Goal: Submit feedback/report problem

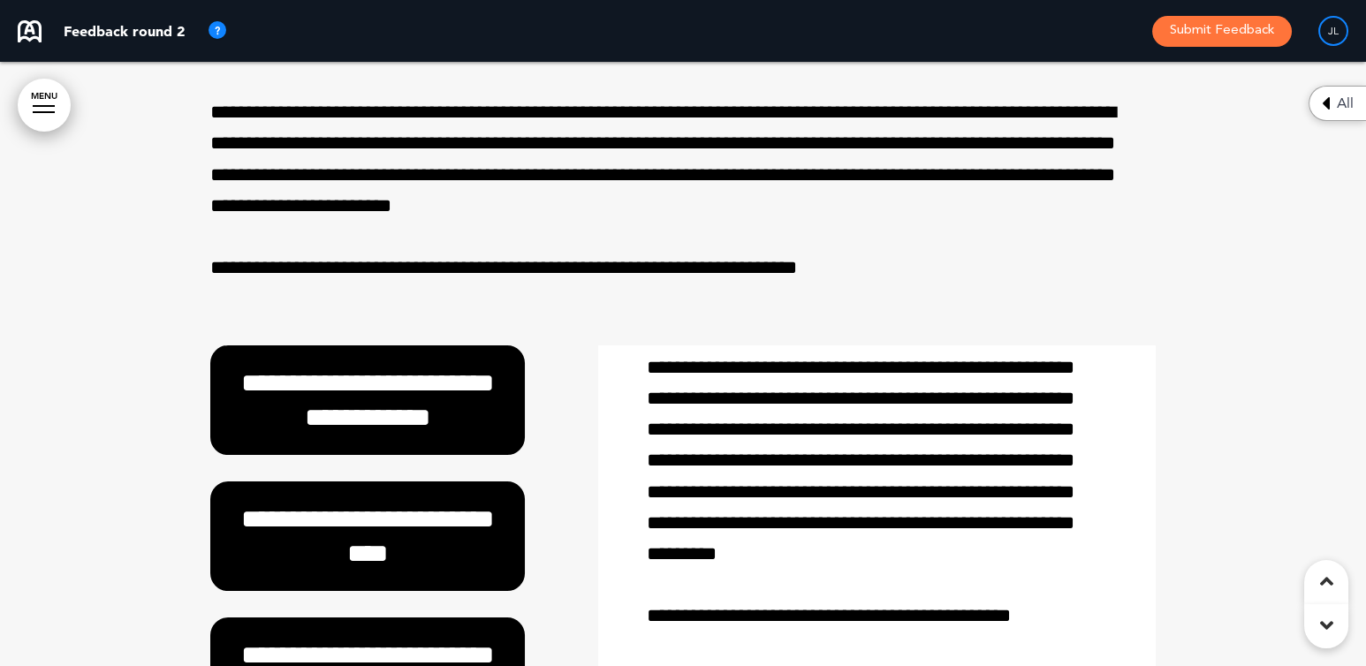
scroll to position [619, 0]
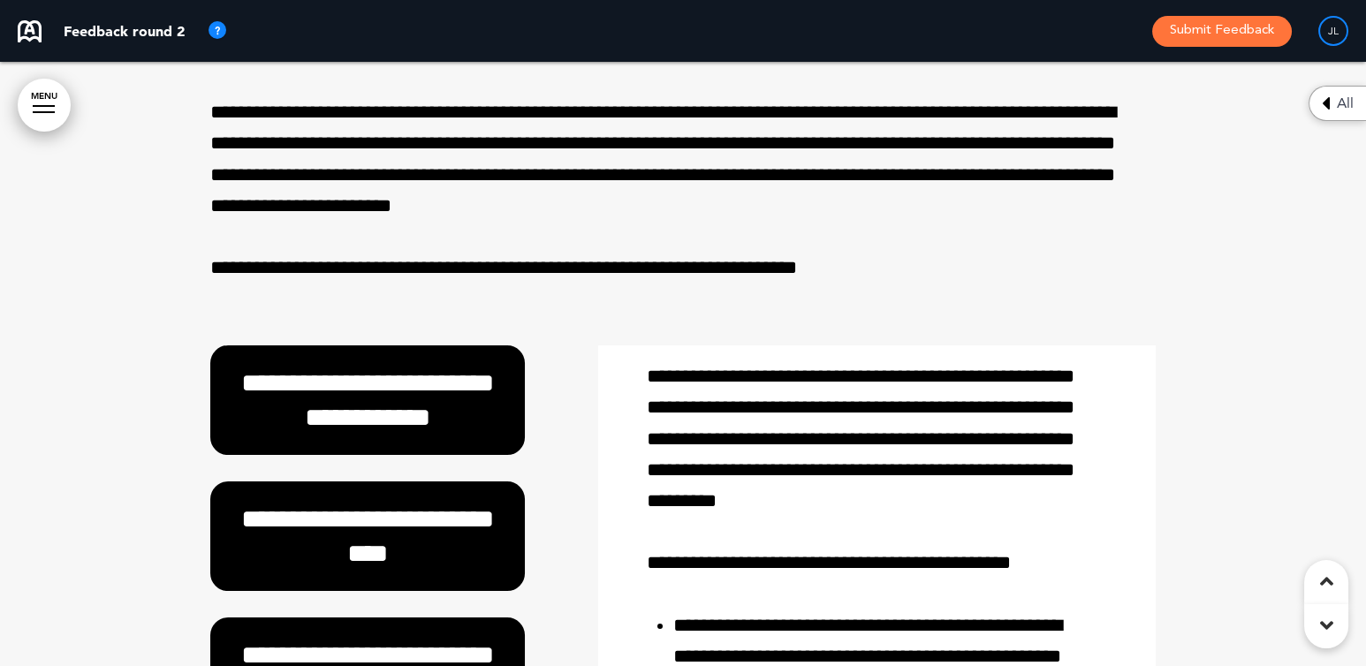
click at [35, 91] on link "MENU" at bounding box center [44, 105] width 53 height 53
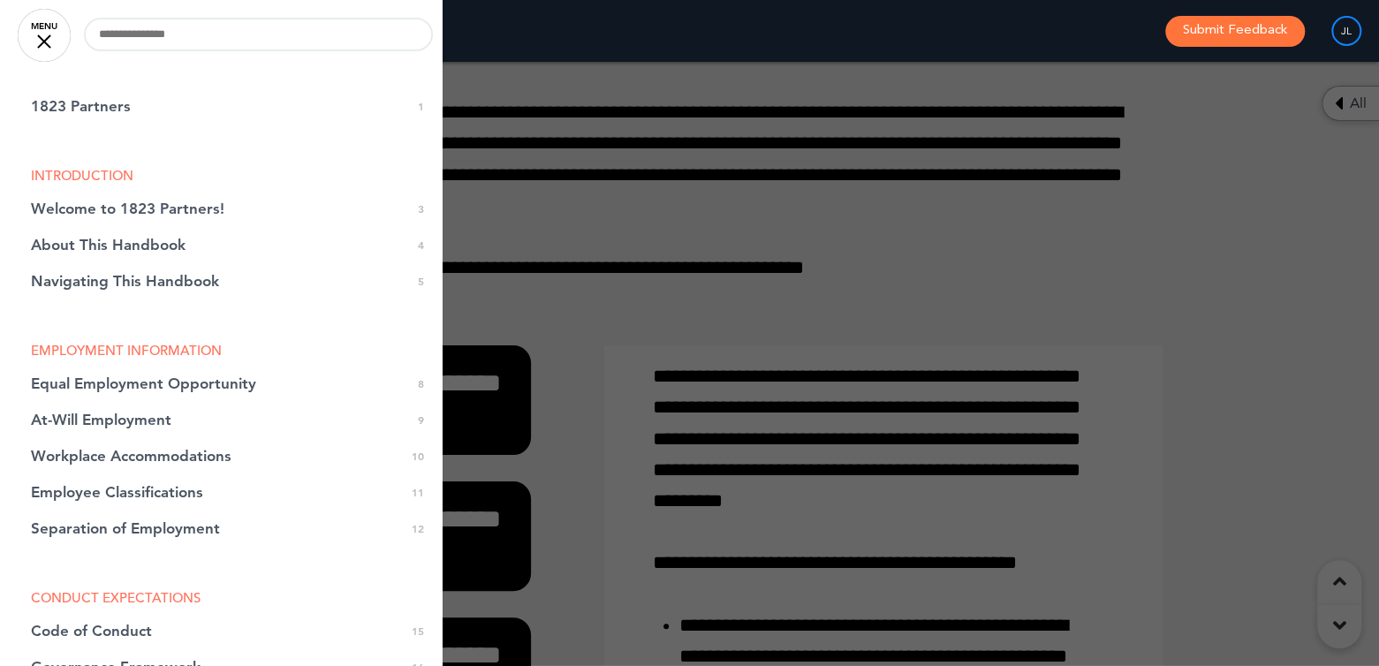
click at [49, 44] on div at bounding box center [44, 41] width 14 height 14
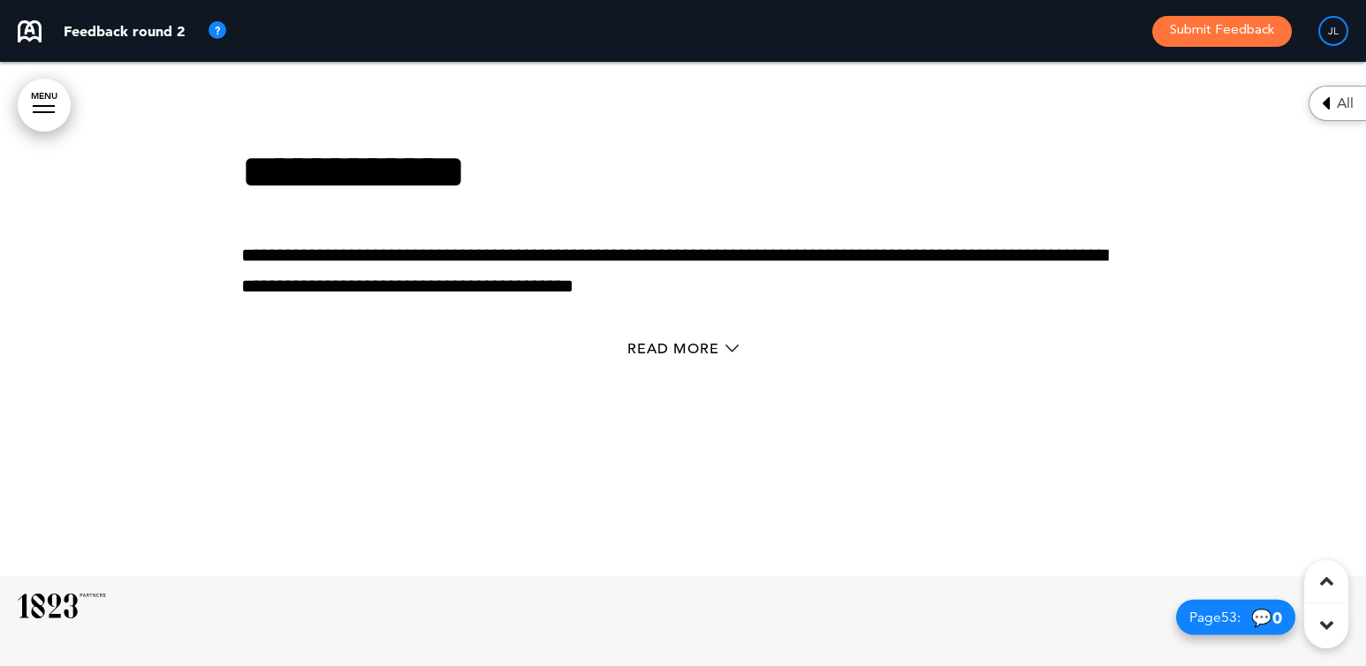
scroll to position [37643, 0]
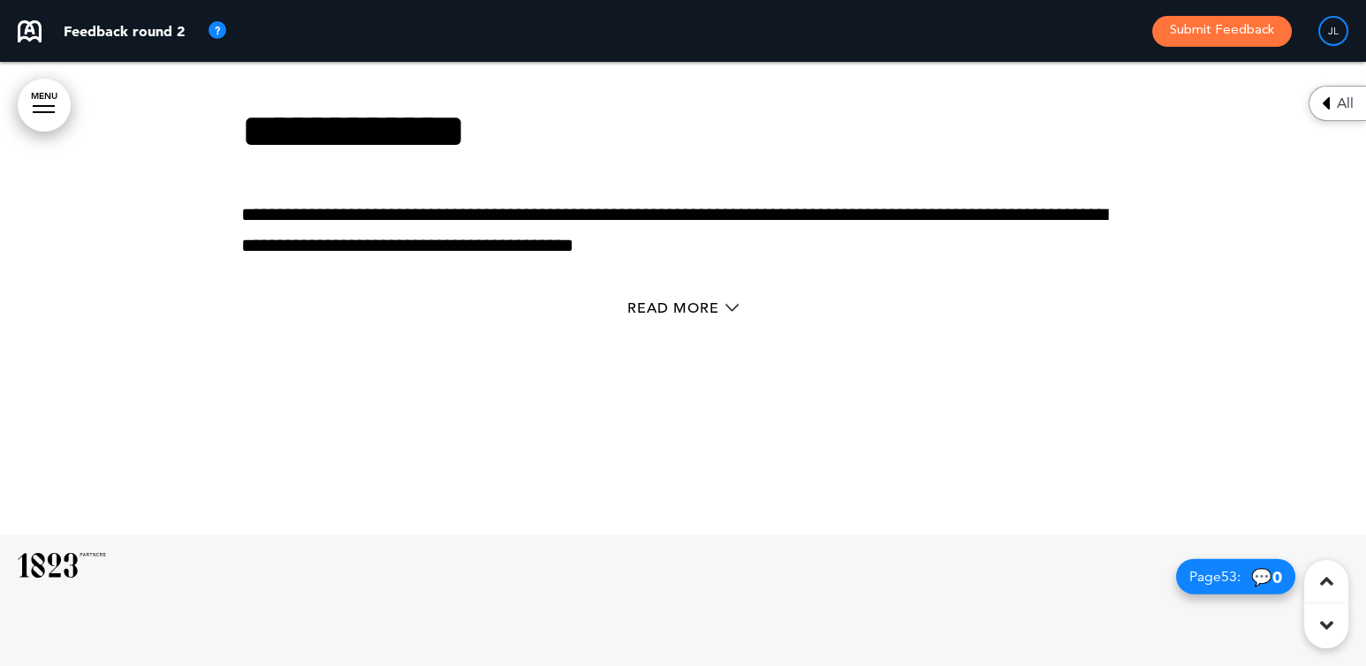
click at [31, 97] on link "MENU" at bounding box center [44, 105] width 53 height 53
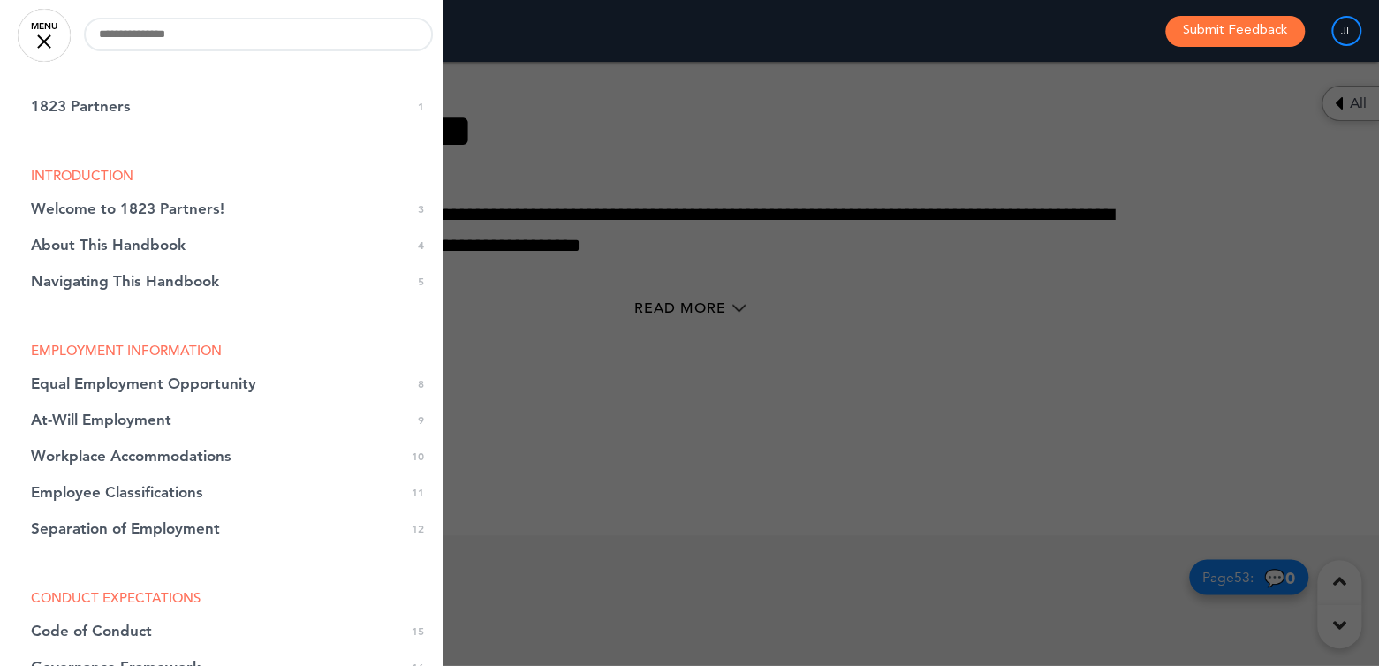
click at [44, 39] on div at bounding box center [44, 41] width 14 height 14
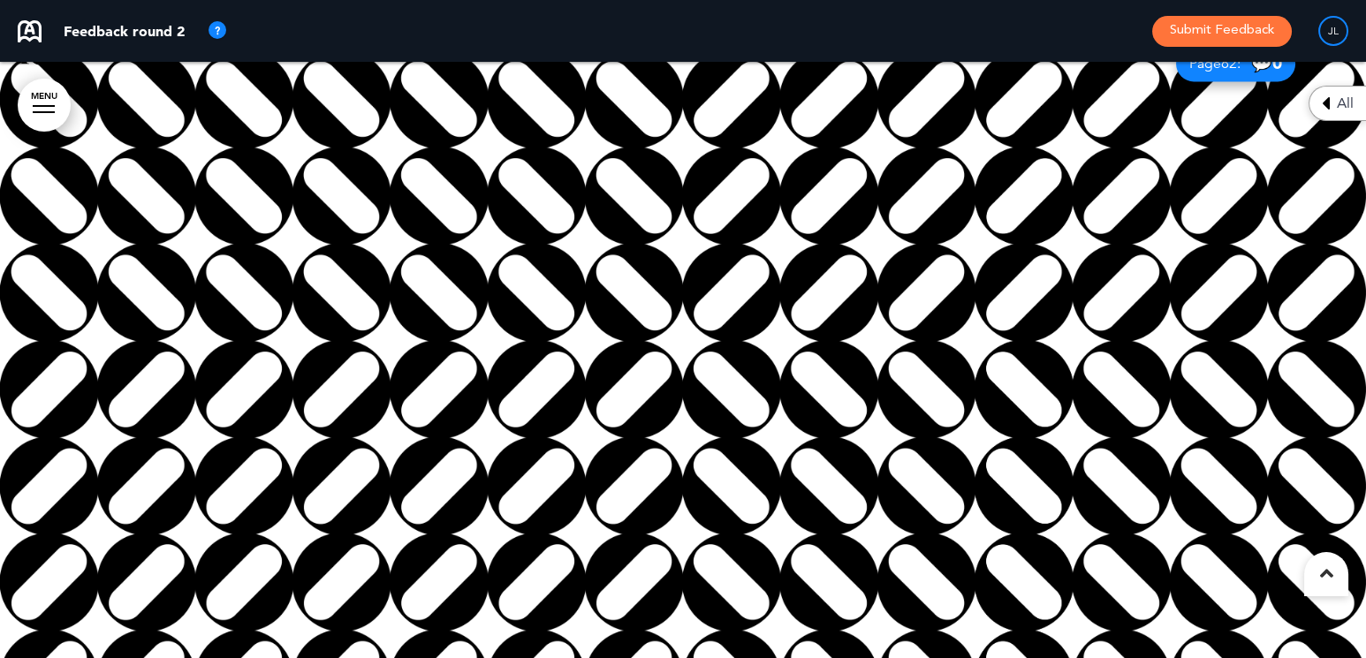
scroll to position [46988, 0]
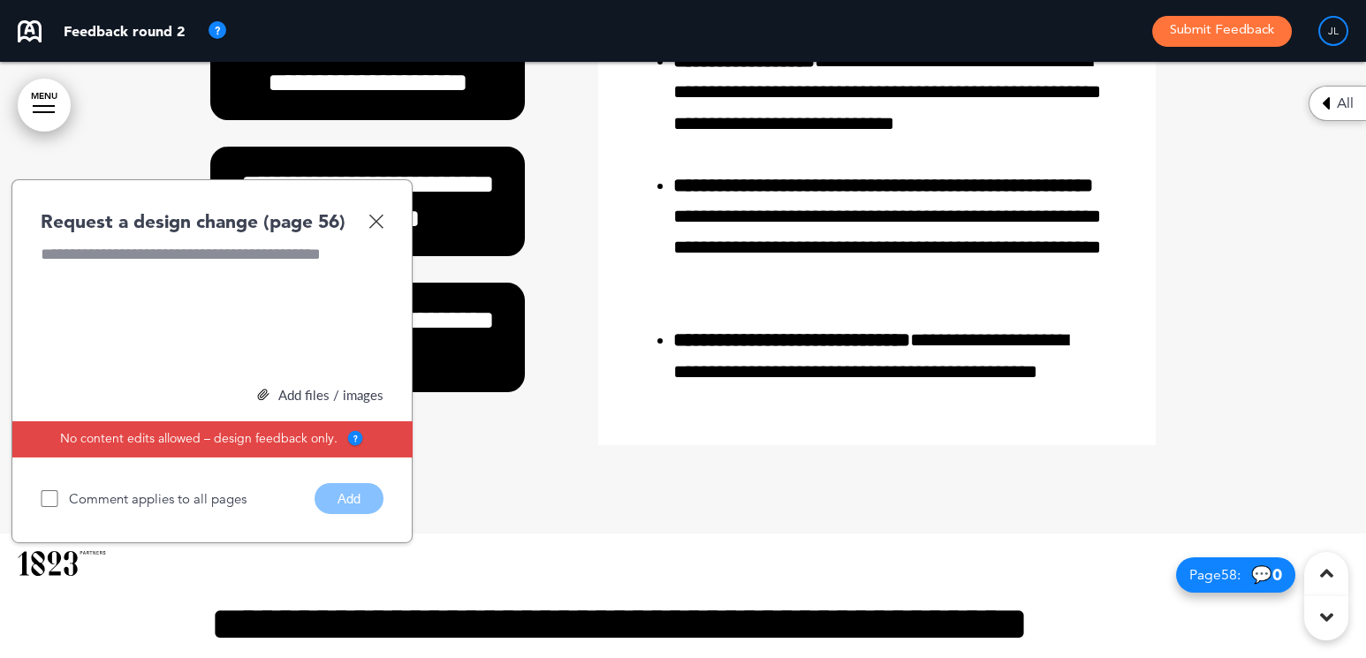
click at [33, 88] on link "MENU" at bounding box center [44, 105] width 53 height 53
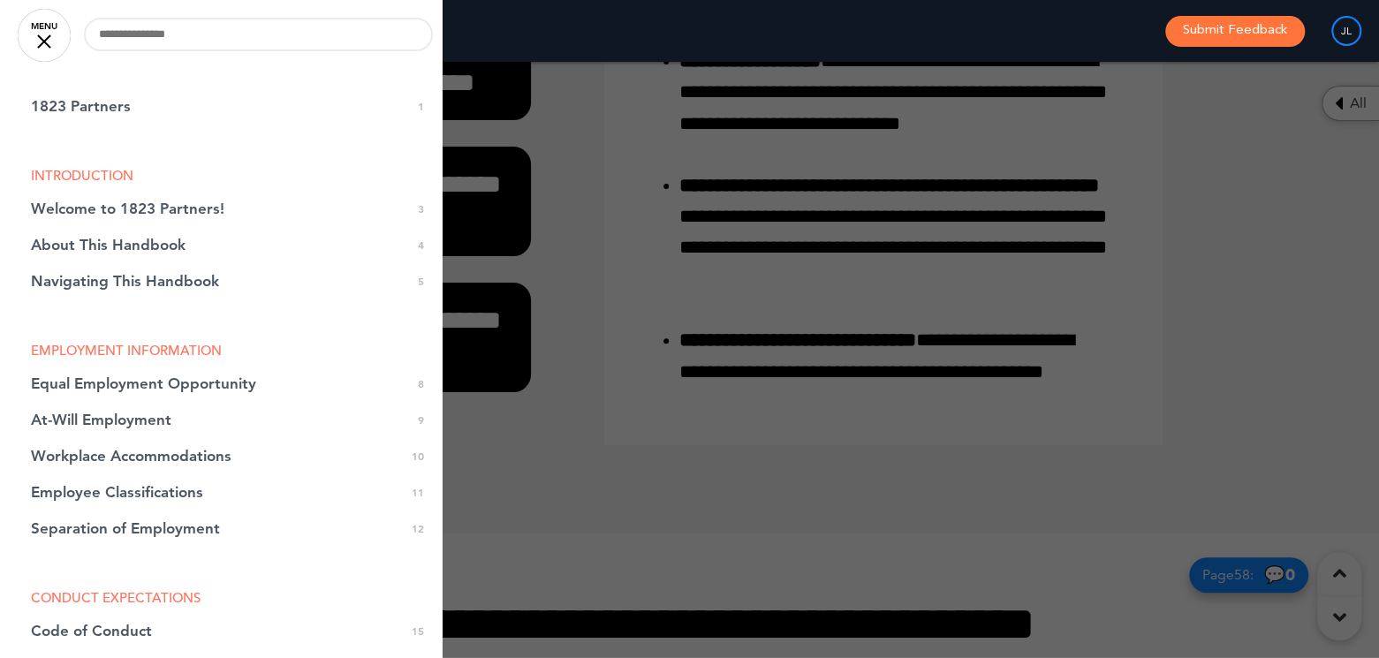
click at [45, 47] on link "MENU" at bounding box center [44, 35] width 53 height 53
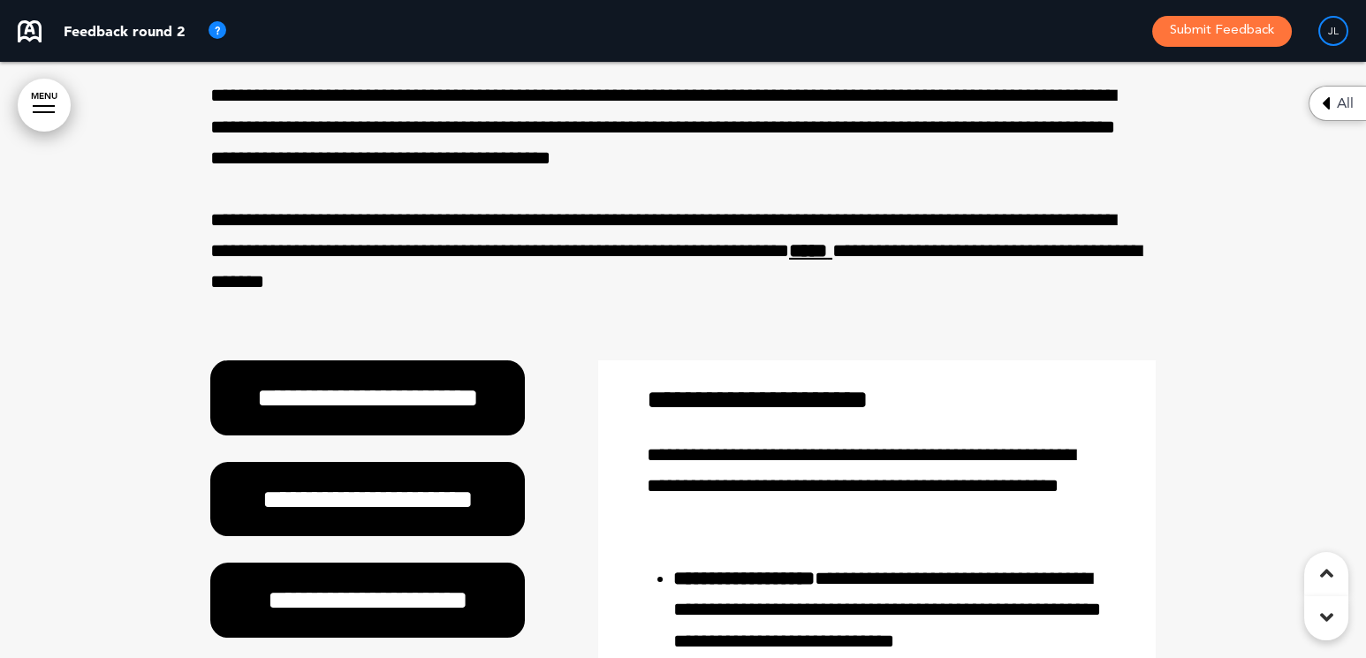
scroll to position [39739, 0]
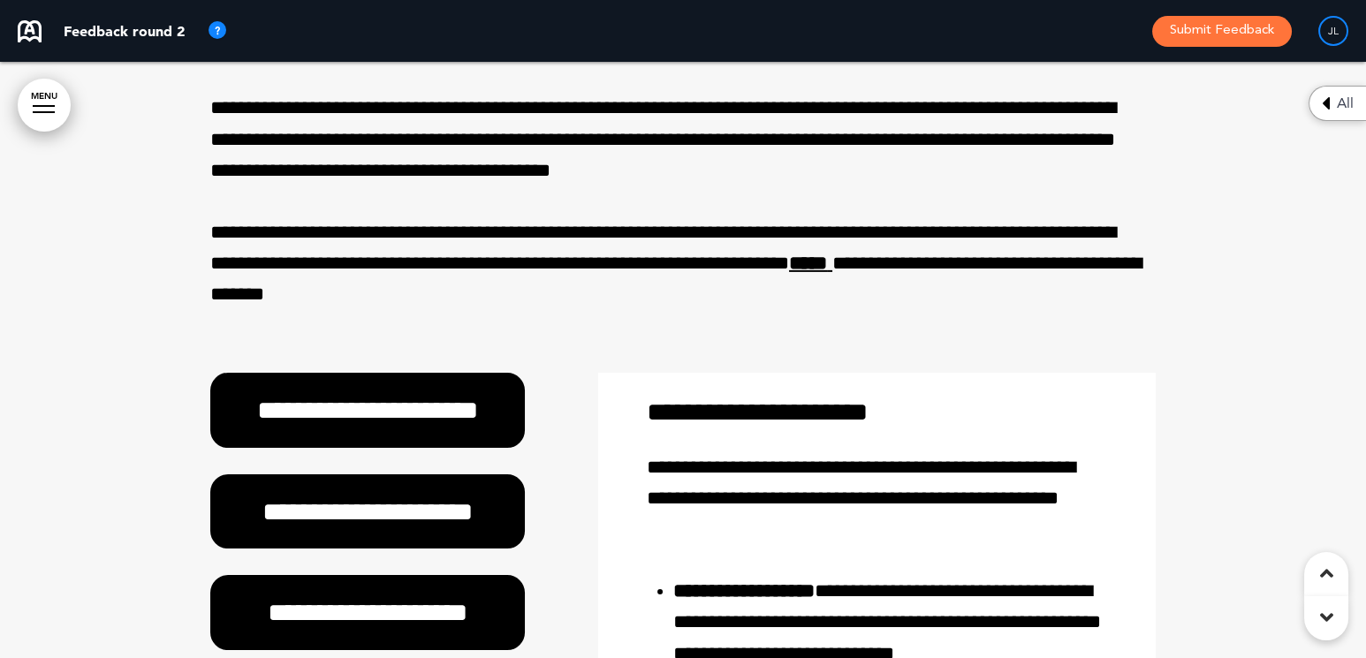
drag, startPoint x: 472, startPoint y: 354, endPoint x: 212, endPoint y: 294, distance: 266.6
click at [212, 294] on p "**********" at bounding box center [682, 279] width 945 height 125
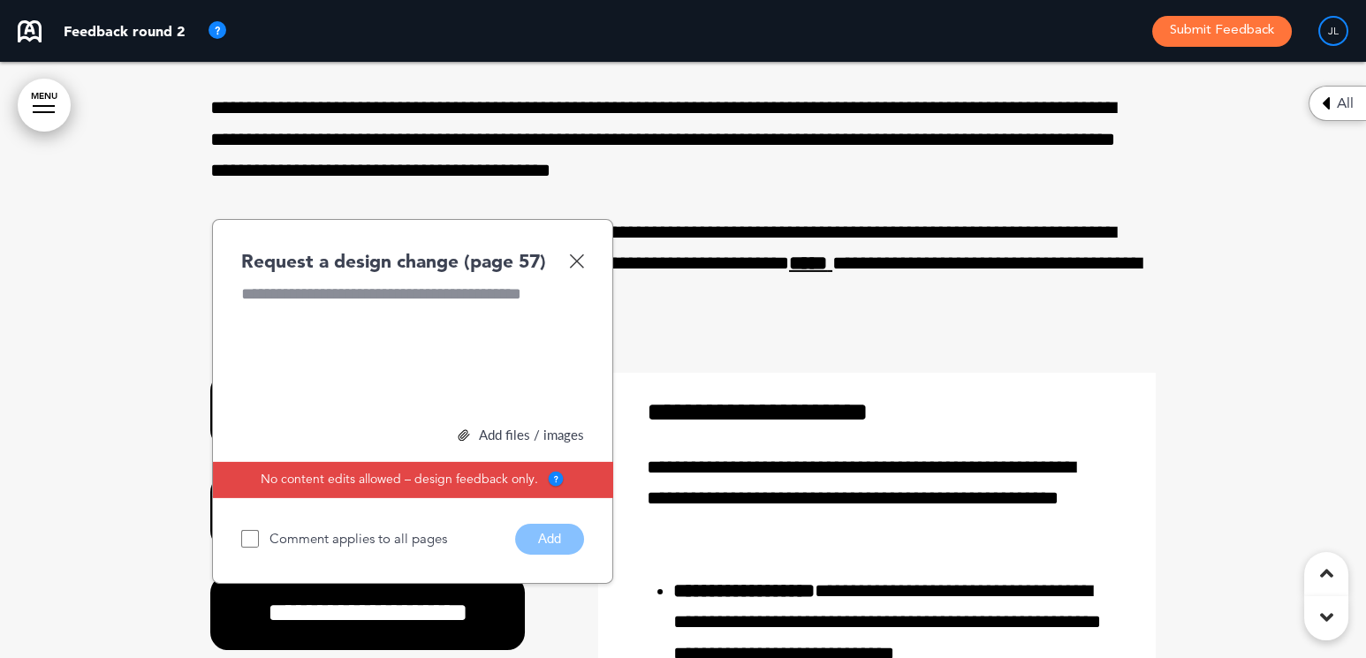
click at [576, 269] on img at bounding box center [576, 261] width 15 height 15
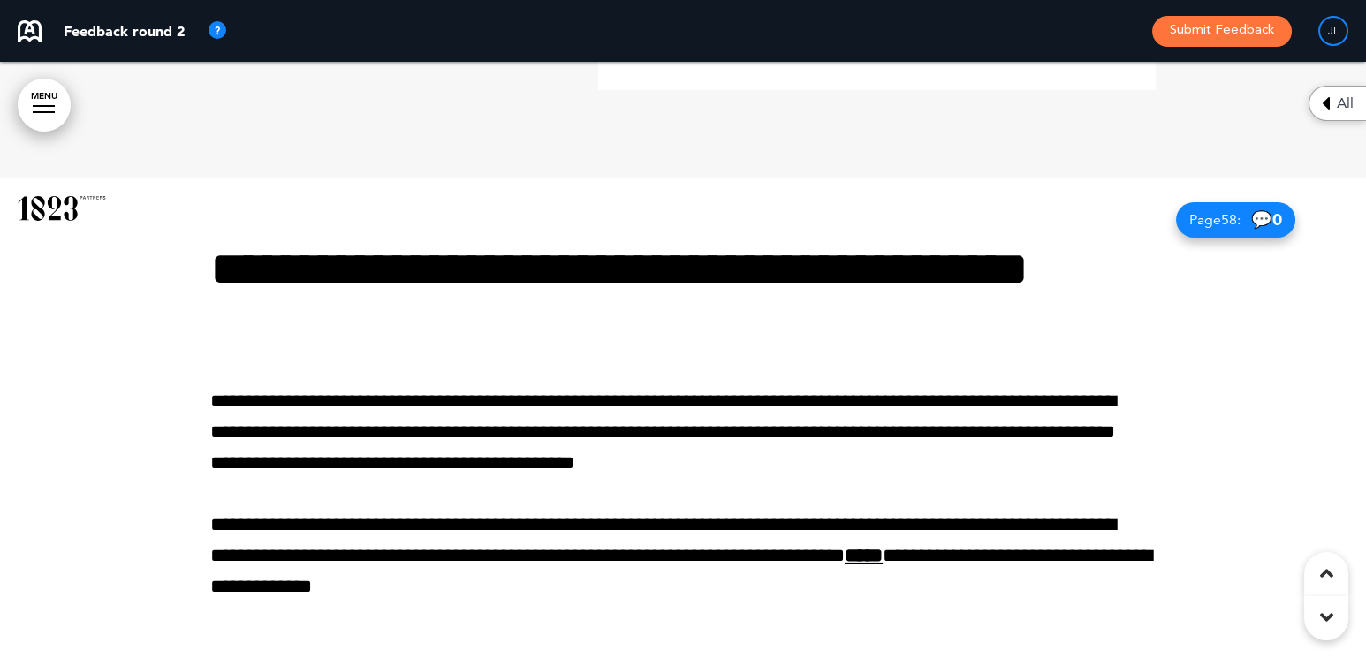
scroll to position [40887, 0]
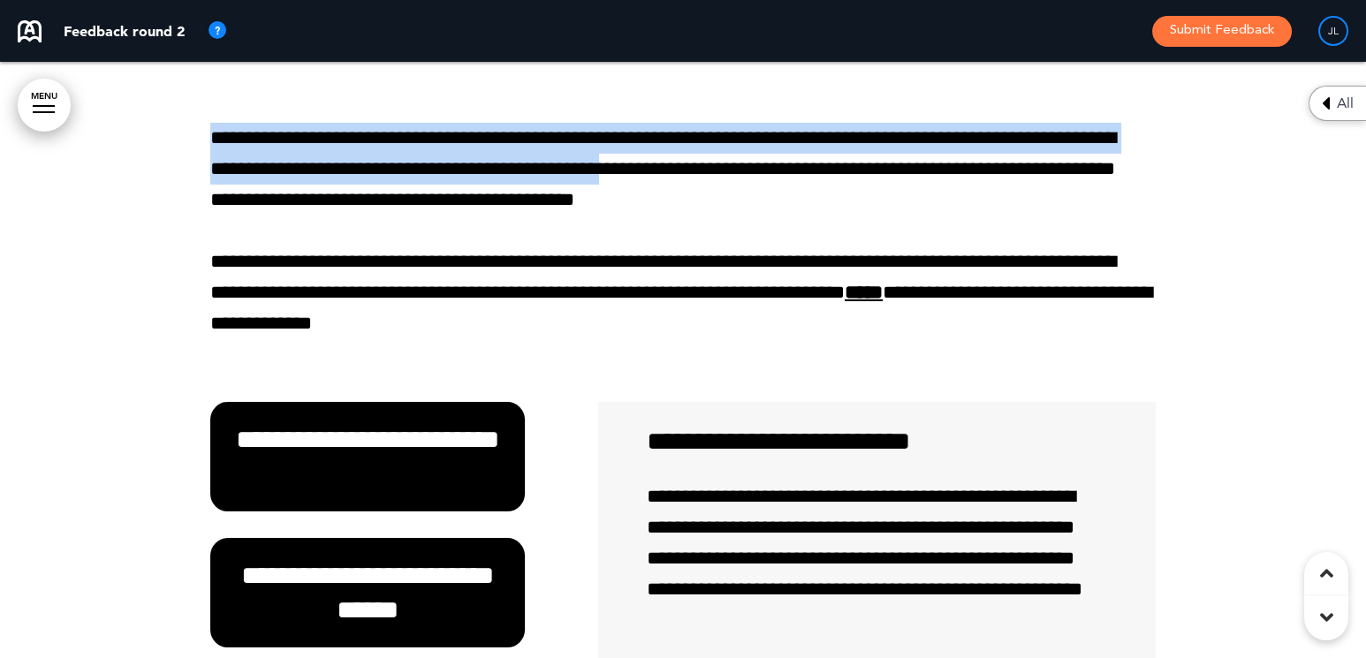
drag, startPoint x: 653, startPoint y: 256, endPoint x: 554, endPoint y: 127, distance: 162.6
click at [553, 125] on div "**********" at bounding box center [682, 176] width 945 height 390
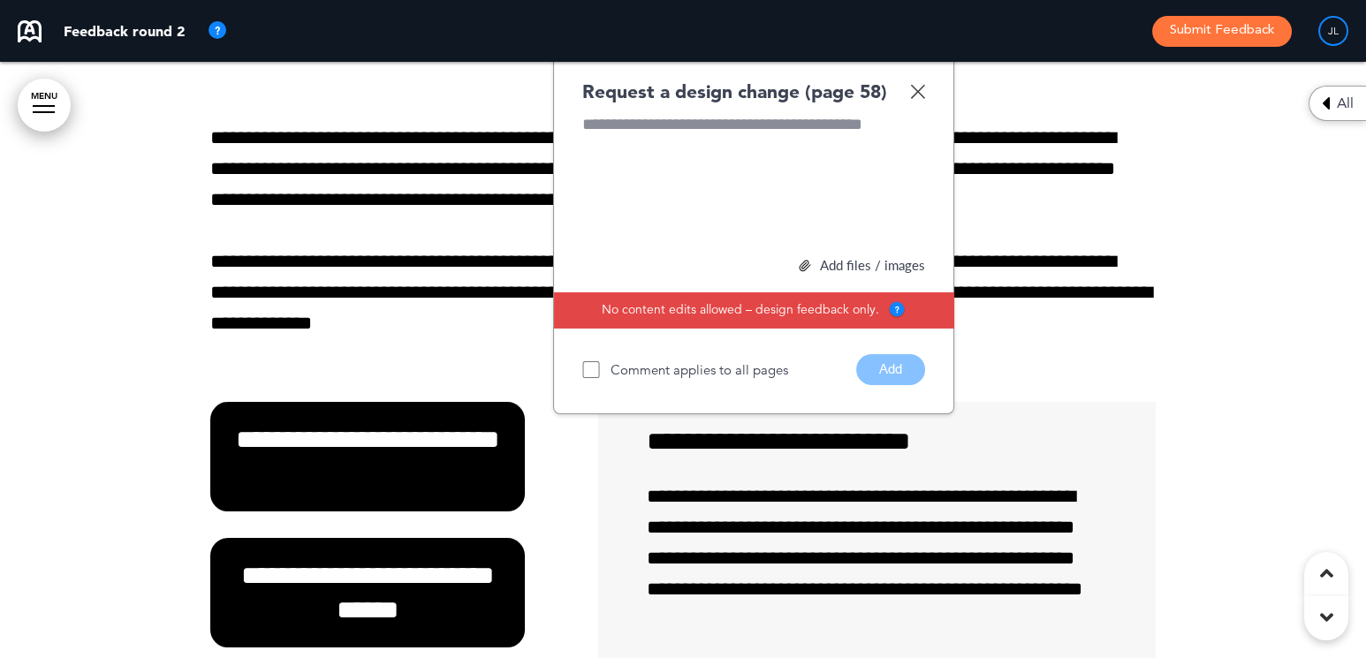
drag, startPoint x: 936, startPoint y: 165, endPoint x: 925, endPoint y: 165, distance: 10.6
click at [931, 165] on div "Request a design change (page 58) Add files / images Select or drag & drop your…" at bounding box center [753, 231] width 401 height 365
click at [924, 167] on div "Request a design change (page 58) Add files / images Select or drag & drop your…" at bounding box center [753, 231] width 401 height 365
click at [919, 99] on img at bounding box center [917, 91] width 15 height 15
